Goal: Task Accomplishment & Management: Use online tool/utility

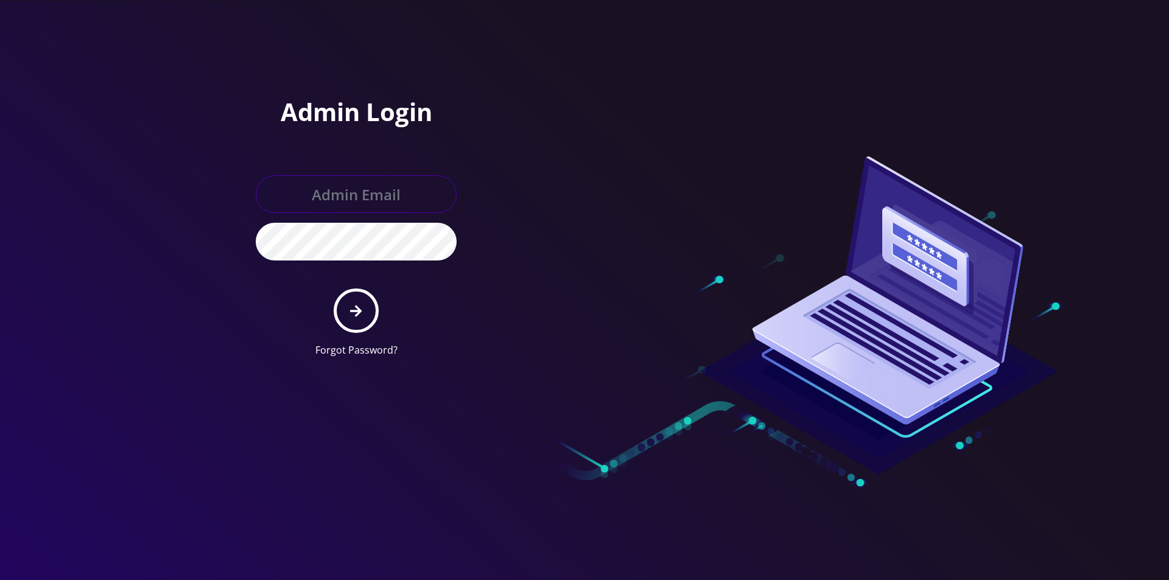
type input "[EMAIL_ADDRESS][DOMAIN_NAME]"
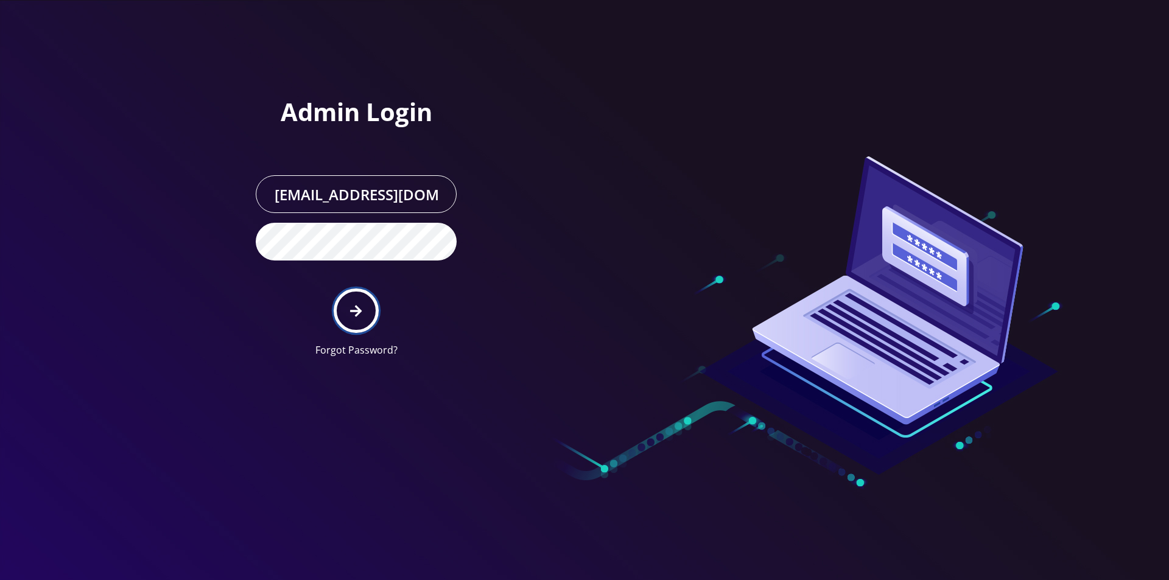
click at [337, 308] on button "submit" at bounding box center [356, 311] width 44 height 44
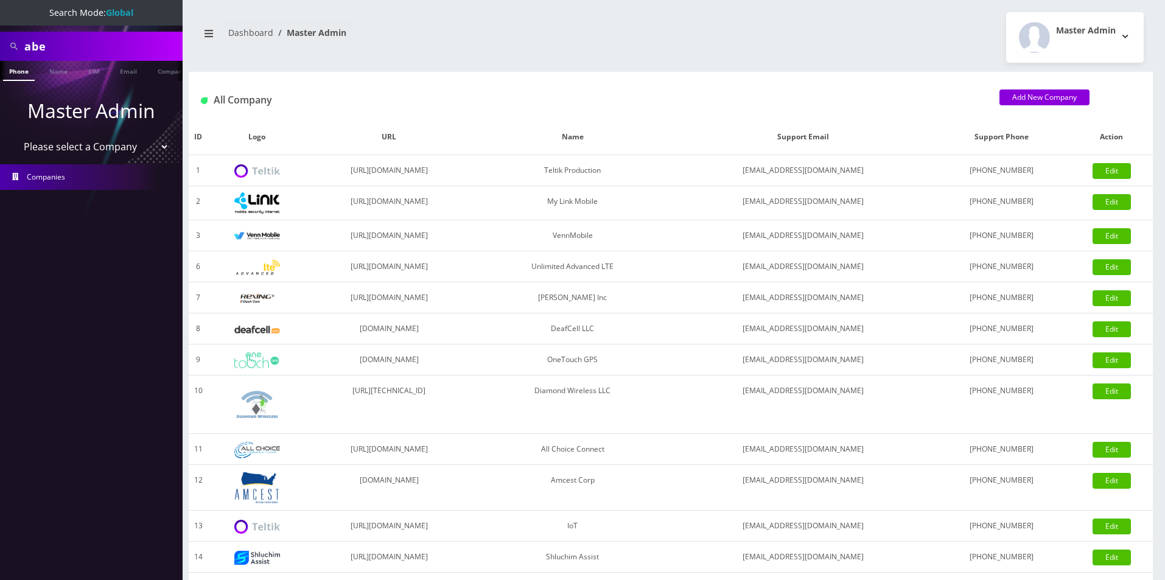
click at [82, 50] on input "abe" at bounding box center [101, 46] width 155 height 23
paste input "8901240497131721150"
type input "8901240497131721150"
click at [95, 78] on link "SIM" at bounding box center [93, 71] width 23 height 20
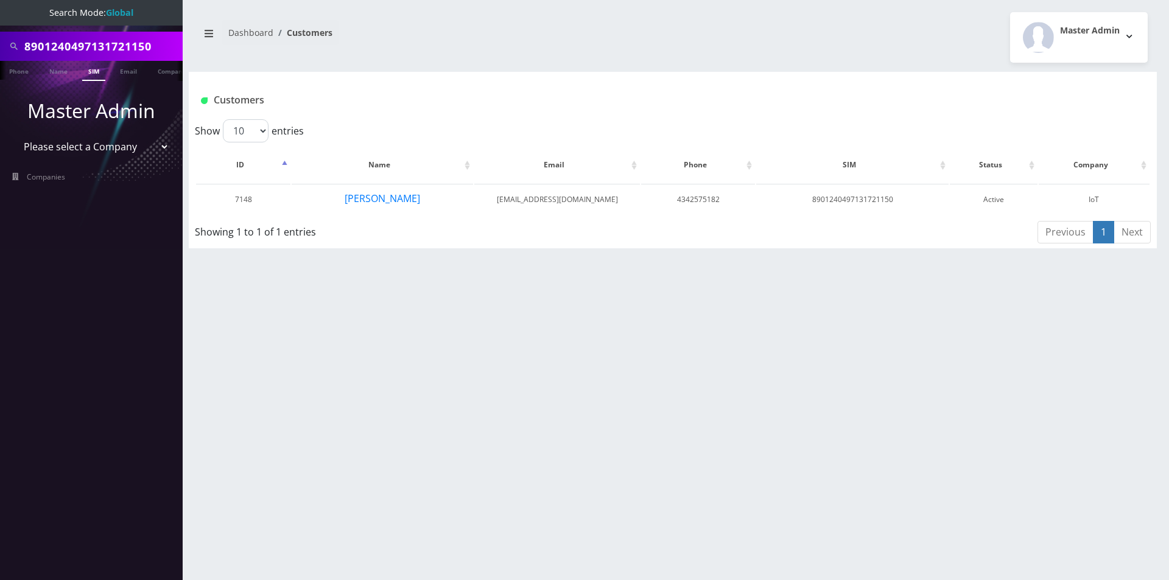
click at [104, 51] on input "8901240497131721150" at bounding box center [101, 46] width 155 height 23
paste input "7314"
type input "8901240497131727314"
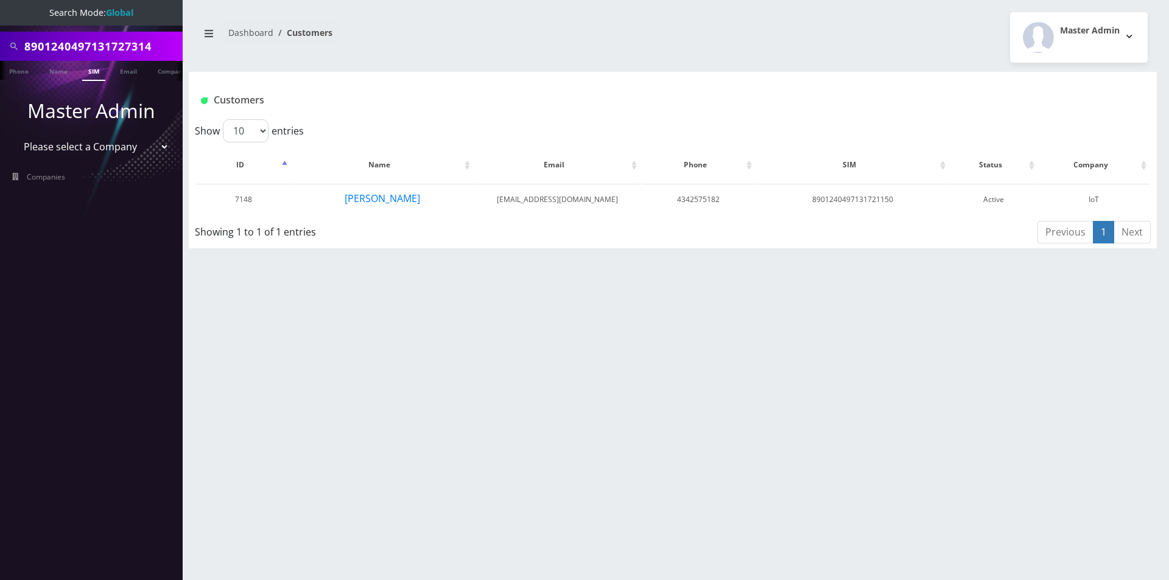
click at [93, 69] on link "SIM" at bounding box center [93, 71] width 23 height 20
click at [138, 52] on input "8901240497131727314" at bounding box center [101, 46] width 155 height 23
paste input "357617"
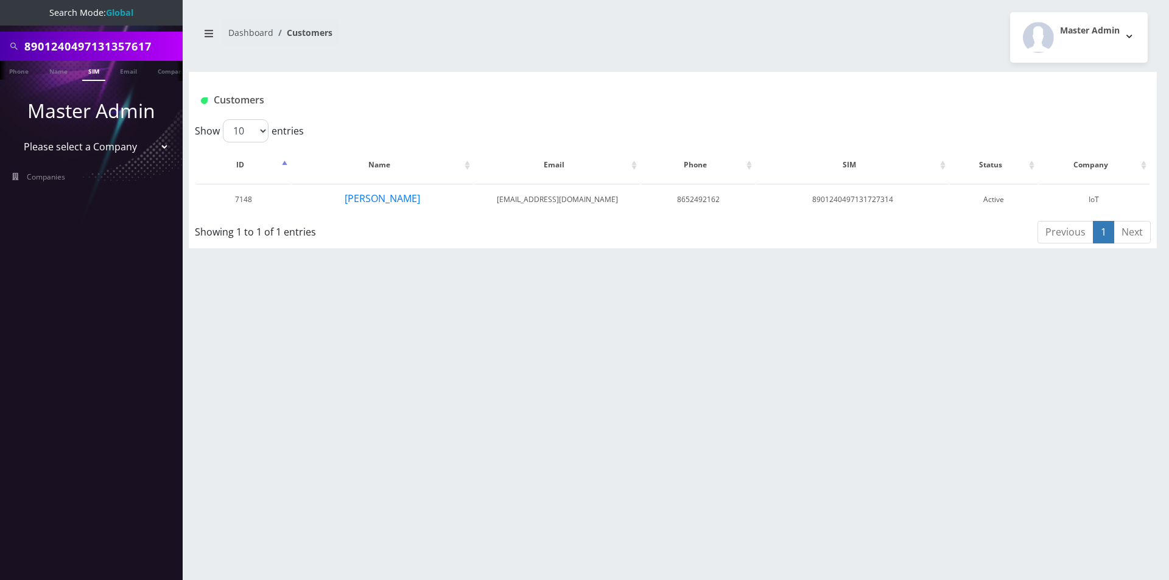
type input "8901240497131357617"
click at [94, 70] on link "SIM" at bounding box center [93, 71] width 23 height 20
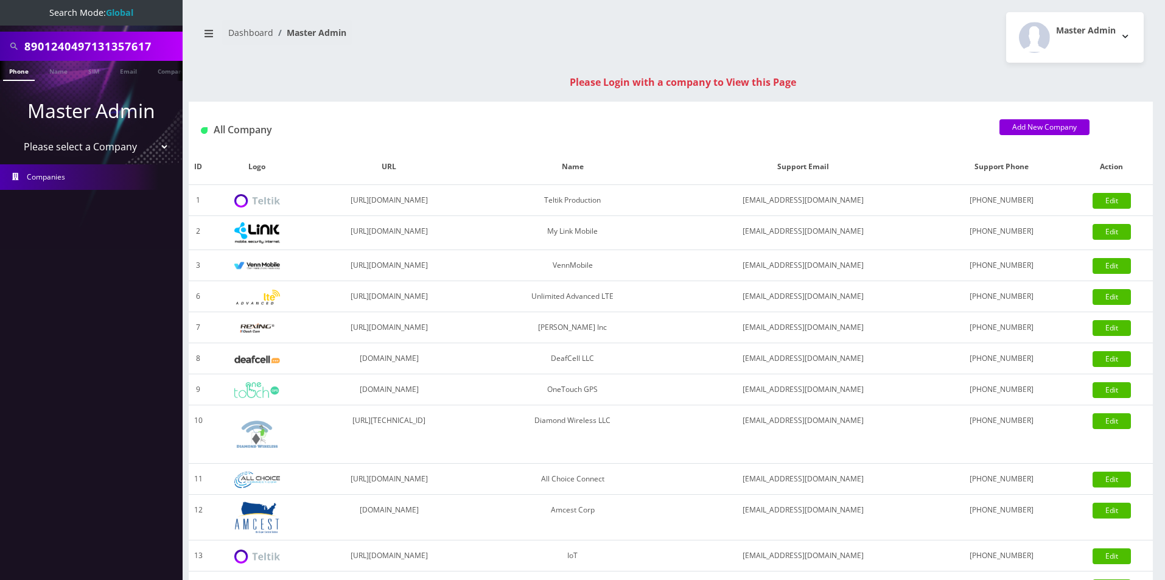
click at [103, 47] on input "8901240497131357617" at bounding box center [101, 46] width 155 height 23
type input "8901240497128425898"
click at [98, 70] on link "SIM" at bounding box center [93, 71] width 23 height 20
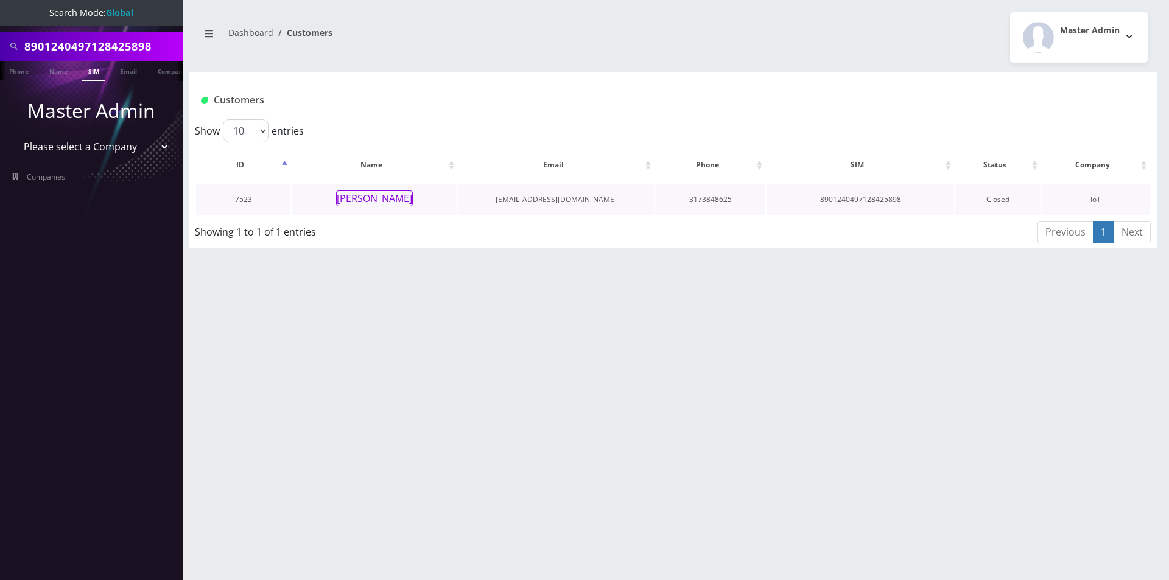
click at [391, 197] on button "[PERSON_NAME]" at bounding box center [374, 199] width 77 height 16
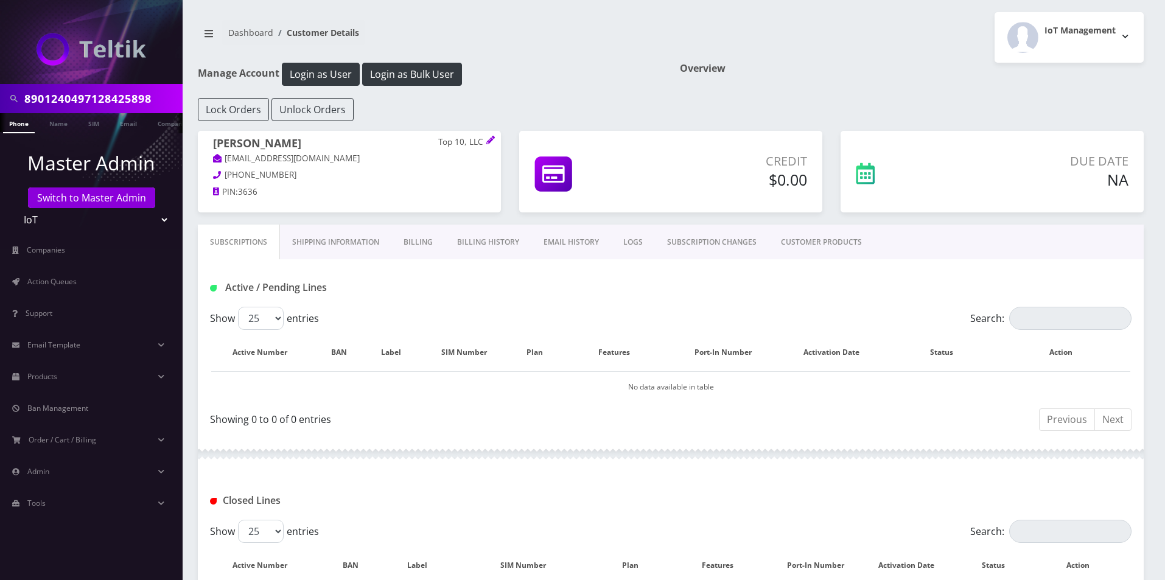
click at [108, 98] on input "8901240497128425898" at bounding box center [101, 98] width 155 height 23
paste input "34189"
type input "8901240497128434189"
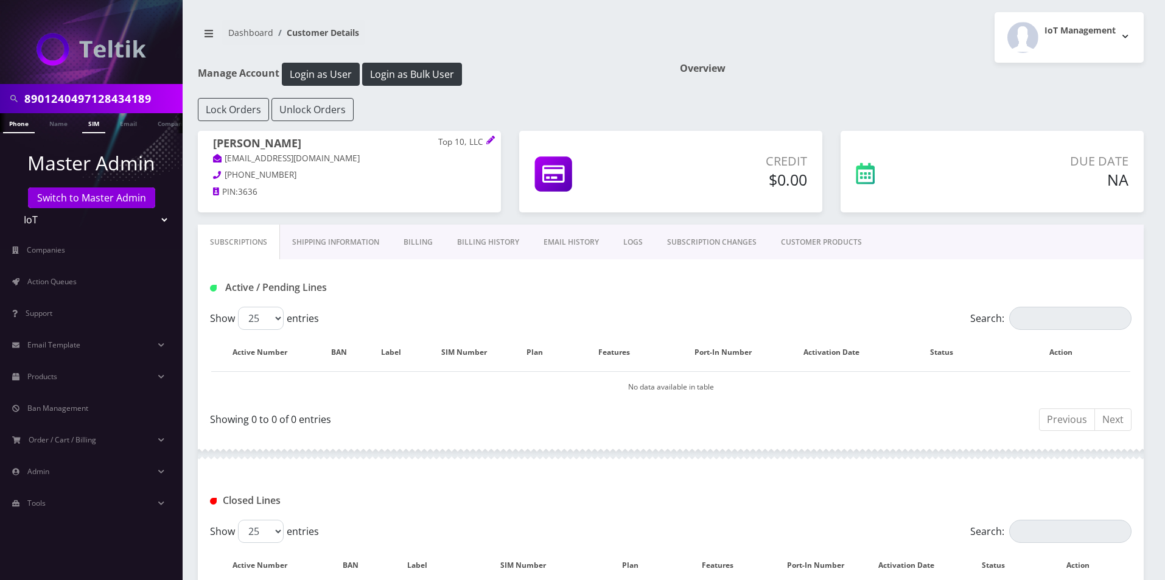
click at [95, 117] on link "SIM" at bounding box center [93, 123] width 23 height 20
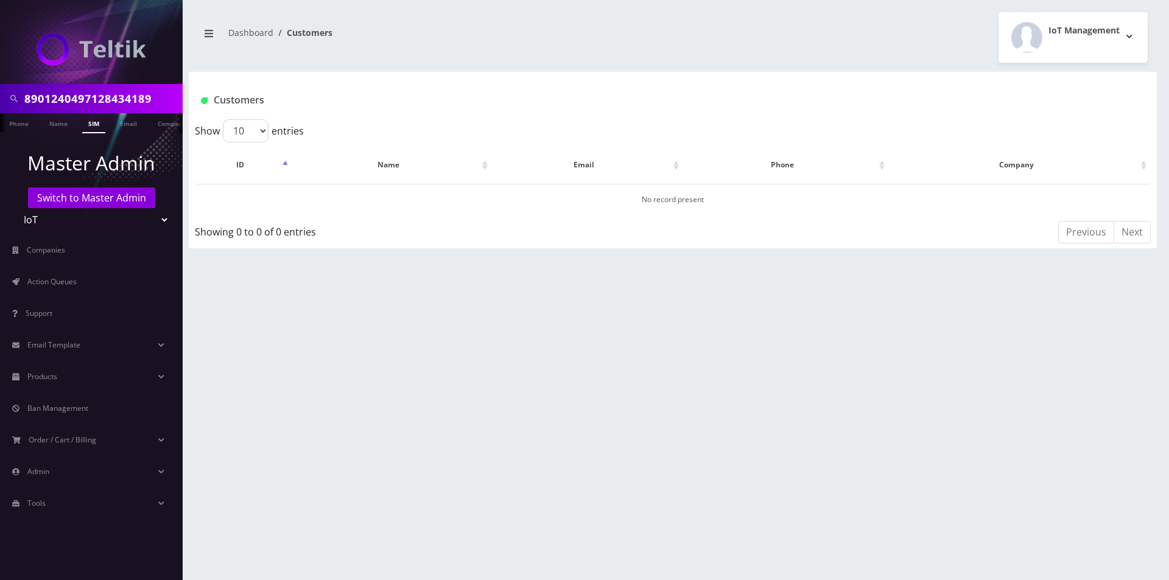
scroll to position [0, 6]
click at [100, 99] on input "8901240497128434189" at bounding box center [101, 98] width 155 height 23
click at [168, 100] on input "8901240497128434189" at bounding box center [101, 98] width 155 height 23
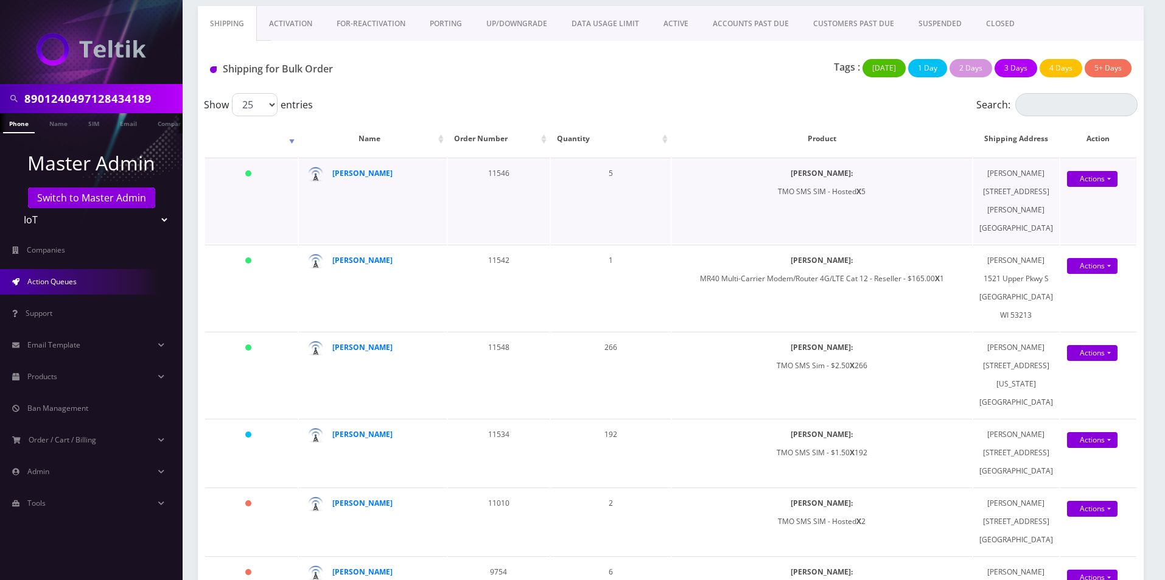
scroll to position [122, 0]
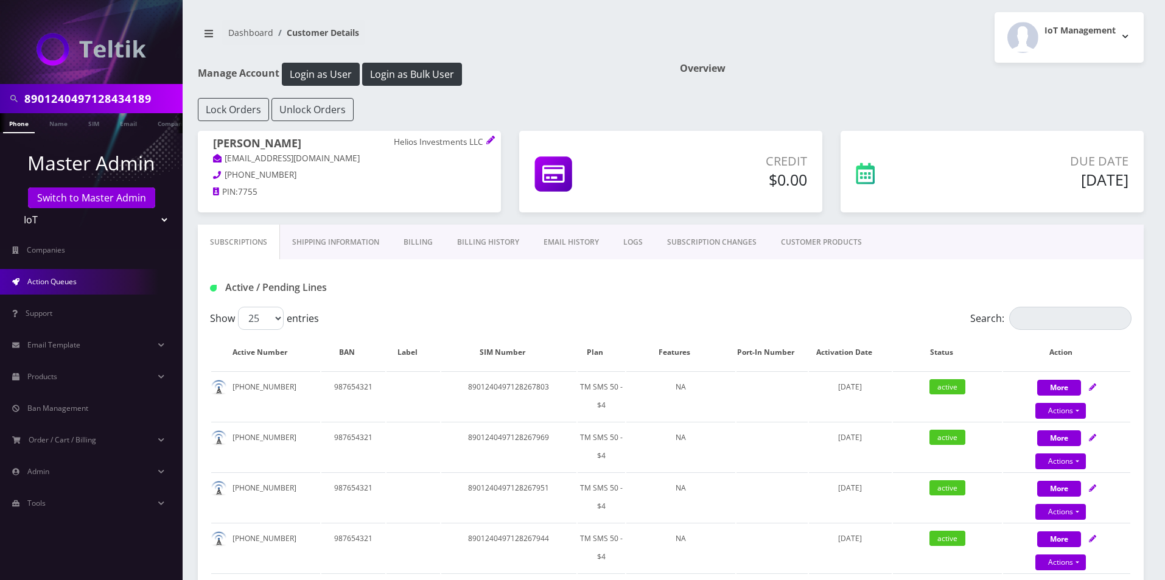
click at [46, 282] on span "Action Queues" at bounding box center [51, 281] width 49 height 10
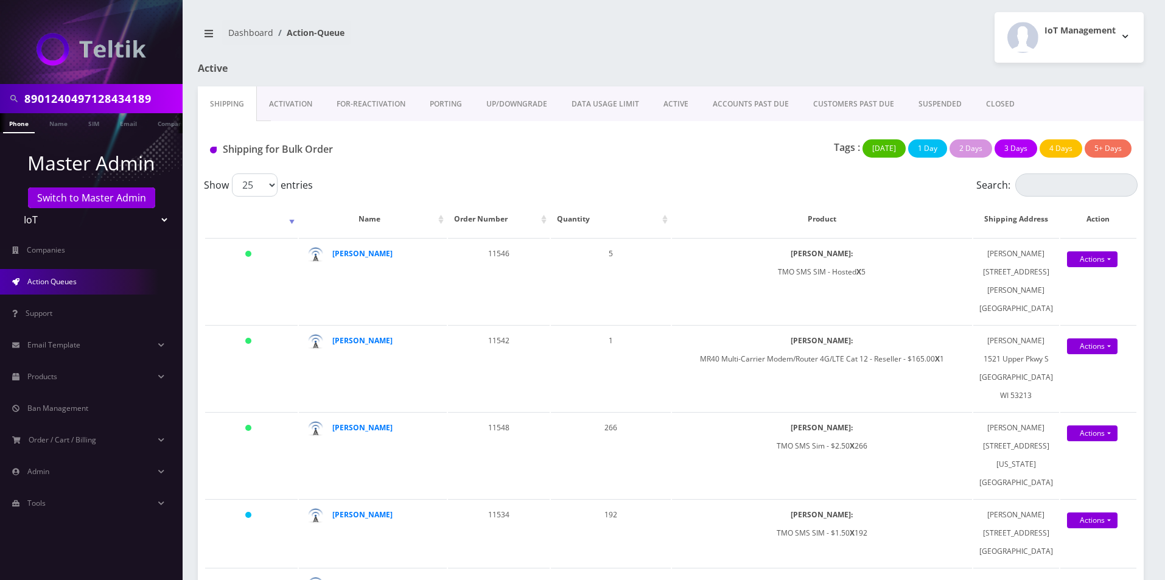
click at [155, 96] on input "8901240497128434189" at bounding box center [101, 98] width 155 height 23
paste input "268231"
type input "8901240497128268231"
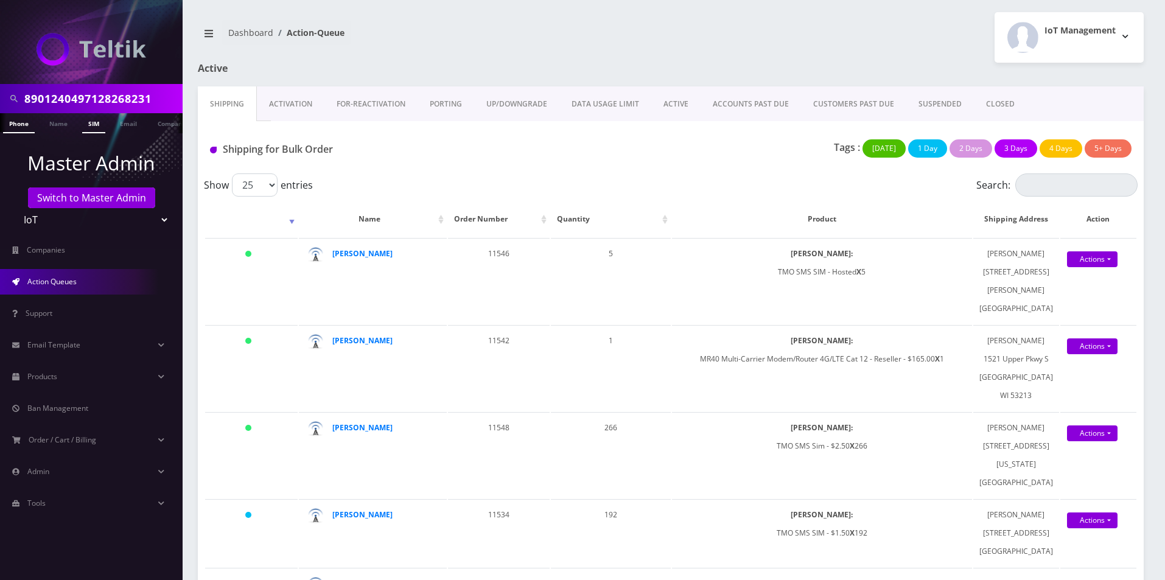
click at [92, 124] on link "SIM" at bounding box center [93, 123] width 23 height 20
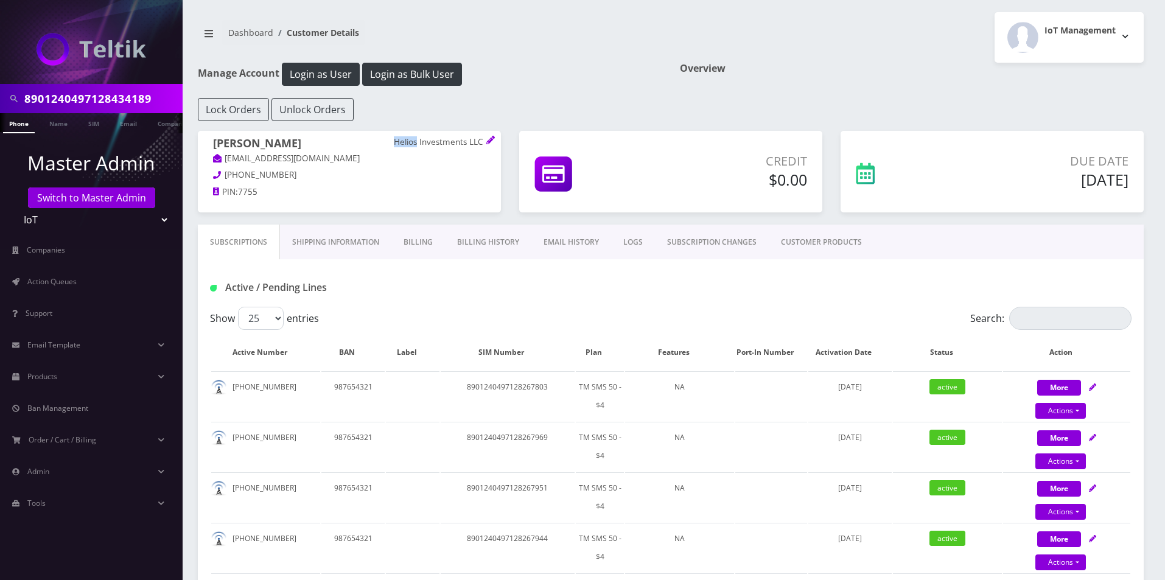
drag, startPoint x: 418, startPoint y: 141, endPoint x: 393, endPoint y: 140, distance: 25.0
click at [393, 140] on h1 "Gabriel Crene Helios Investments LLC" at bounding box center [349, 144] width 273 height 15
copy h1 "Helios"
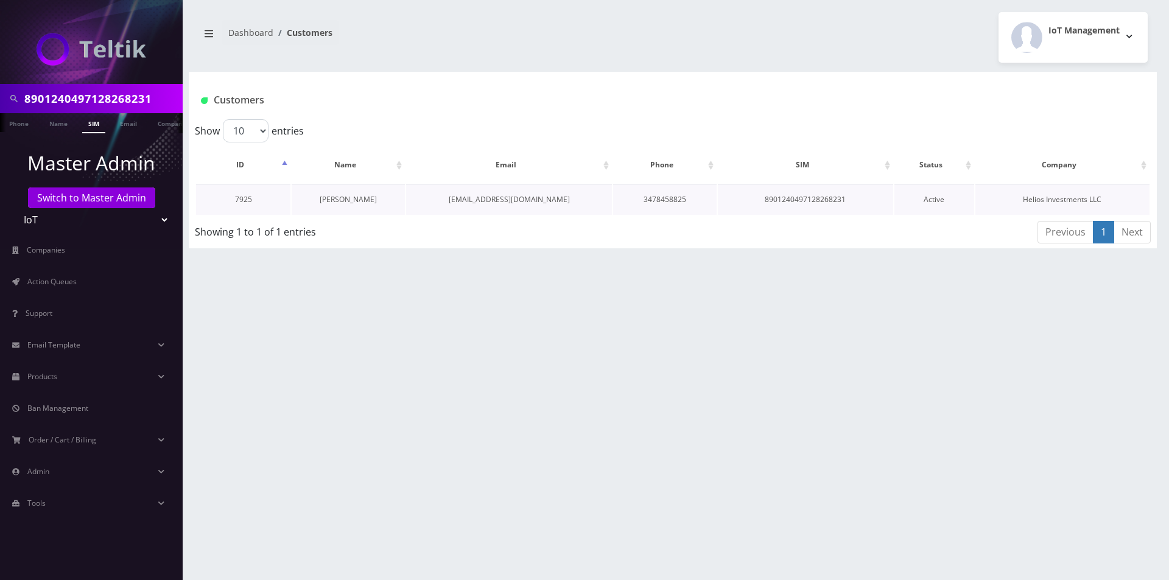
click at [363, 201] on link "[PERSON_NAME]" at bounding box center [348, 199] width 57 height 10
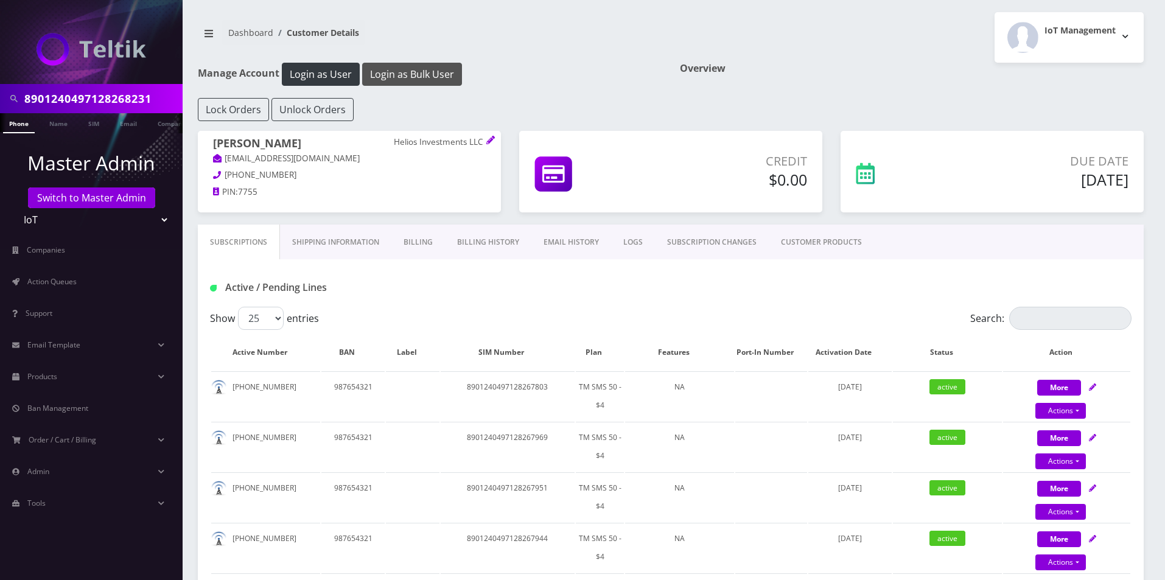
click at [392, 72] on button "Login as Bulk User" at bounding box center [412, 74] width 100 height 23
